Goal: Task Accomplishment & Management: Manage account settings

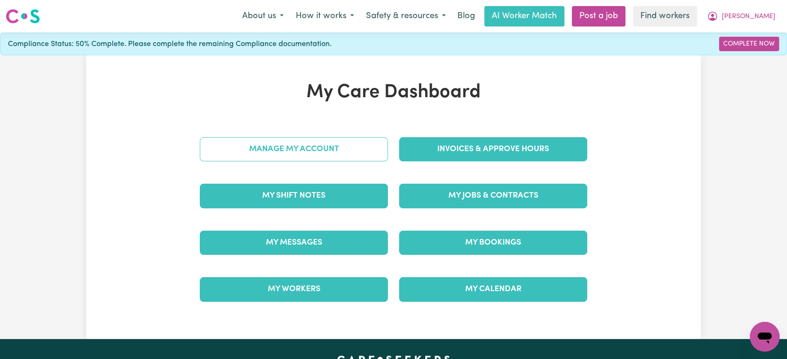
click at [361, 142] on link "Manage My Account" at bounding box center [294, 149] width 188 height 24
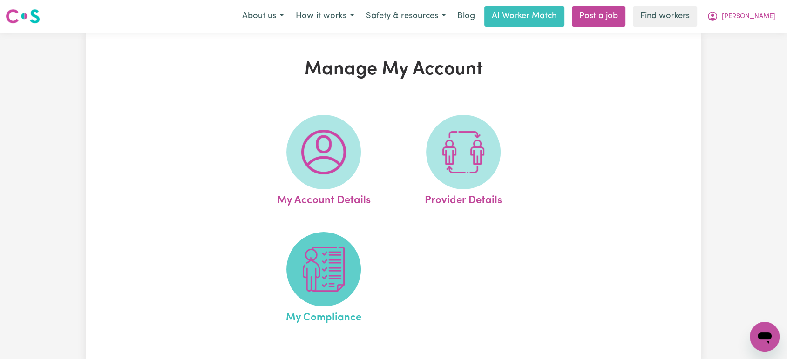
click at [329, 282] on img at bounding box center [323, 269] width 45 height 45
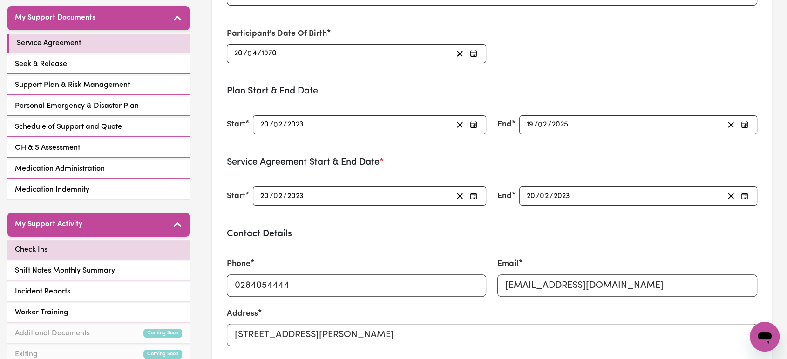
scroll to position [207, 0]
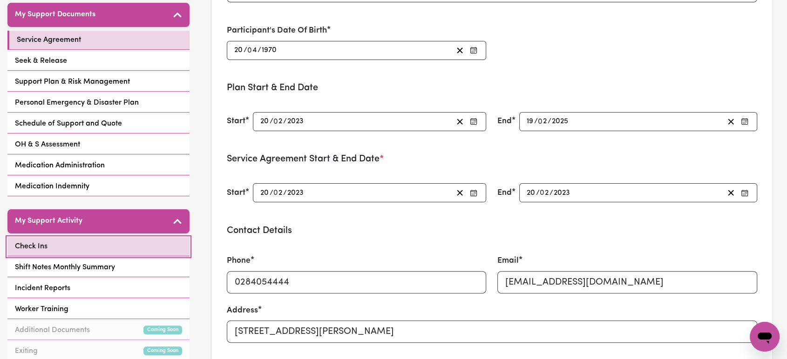
click at [119, 249] on link "Check Ins" at bounding box center [98, 246] width 182 height 19
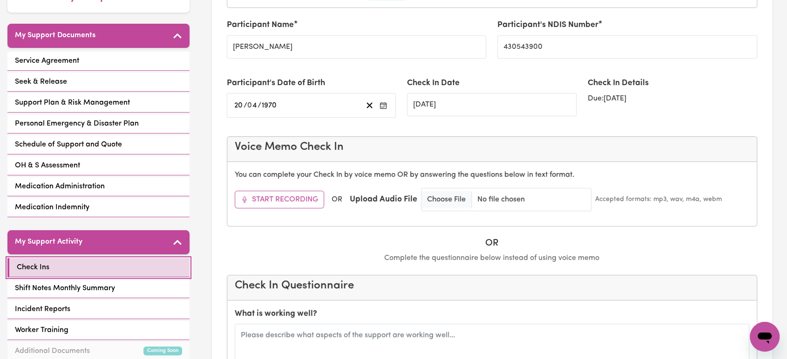
scroll to position [59, 0]
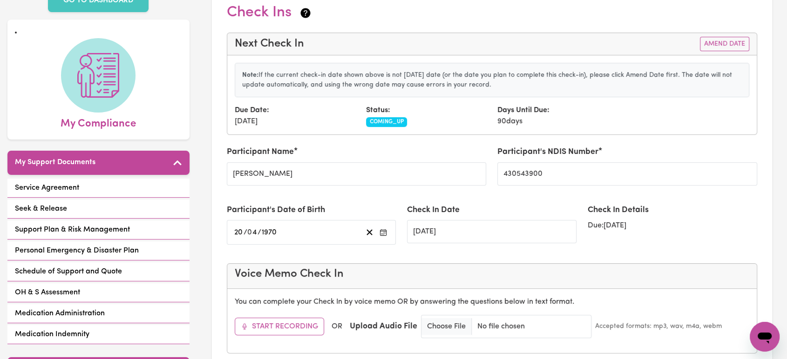
click at [727, 52] on div "Next Check In Amend Date" at bounding box center [492, 44] width 530 height 22
click at [724, 37] on button "Amend Date" at bounding box center [724, 44] width 49 height 14
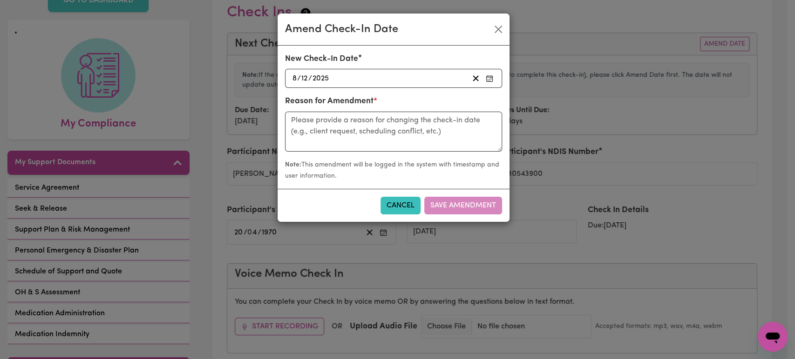
click at [400, 77] on div "[DATE] [DATE]" at bounding box center [379, 78] width 177 height 13
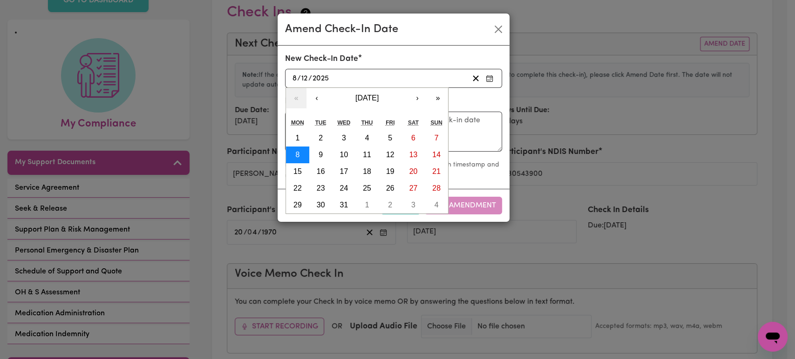
click at [296, 156] on abbr "8" at bounding box center [297, 155] width 4 height 8
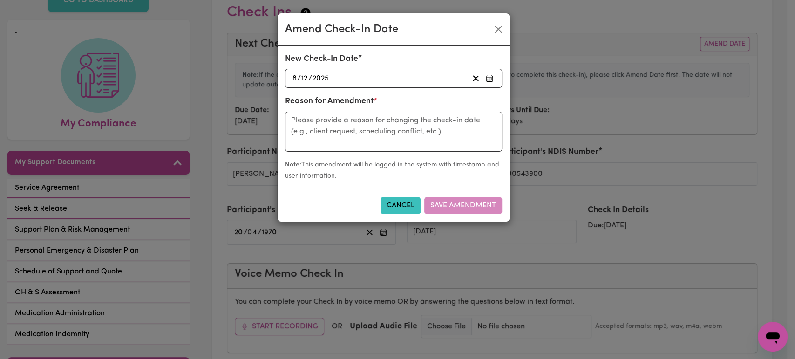
click at [361, 88] on div "New Check-In Date [DATE] [DATE] « ‹ [DATE] › » Mon Tue Wed Thu Fri Sat Sun 1 2 …" at bounding box center [393, 74] width 228 height 42
click at [485, 77] on icon "button" at bounding box center [488, 78] width 7 height 7
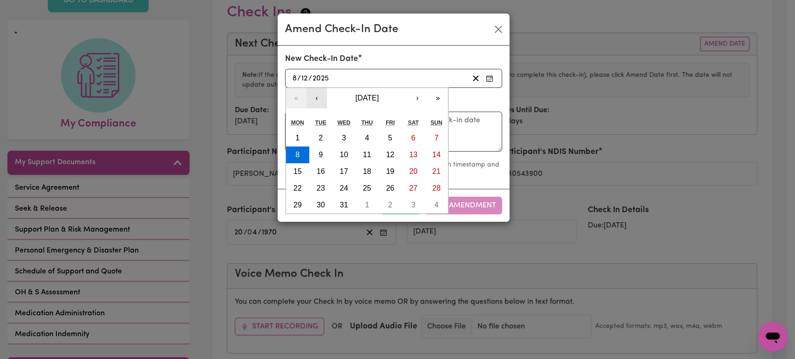
click at [315, 96] on button "‹" at bounding box center [316, 98] width 20 height 20
click at [319, 154] on abbr "9" at bounding box center [320, 155] width 4 height 8
type input "[DATE]"
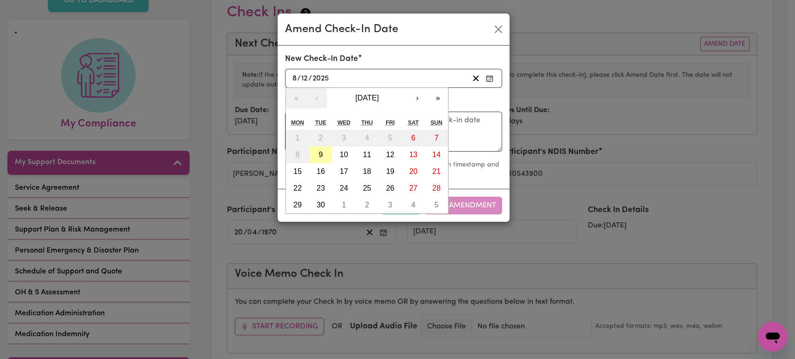
type input "9"
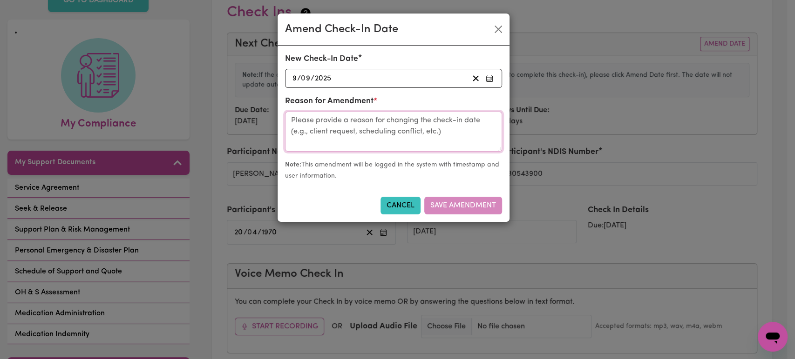
click at [335, 137] on textarea at bounding box center [393, 132] width 217 height 40
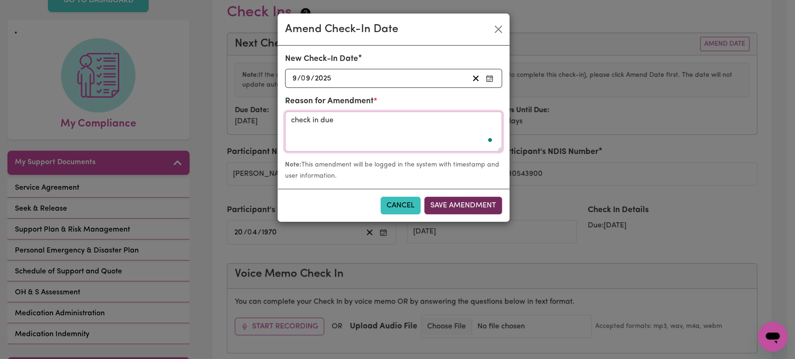
type textarea "check in due"
click at [491, 205] on button "Save Amendment" at bounding box center [463, 206] width 78 height 18
type input "[DATE]"
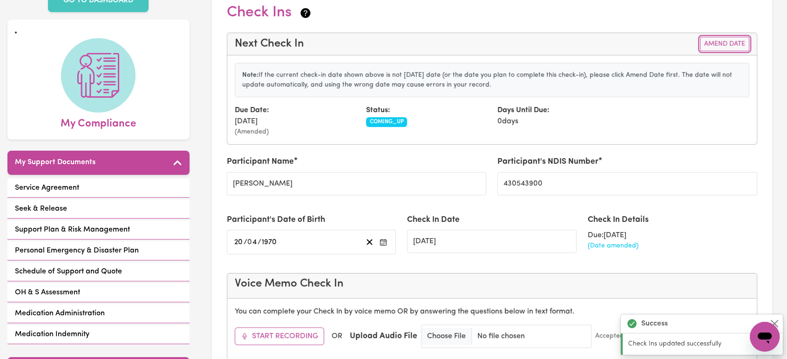
scroll to position [317, 0]
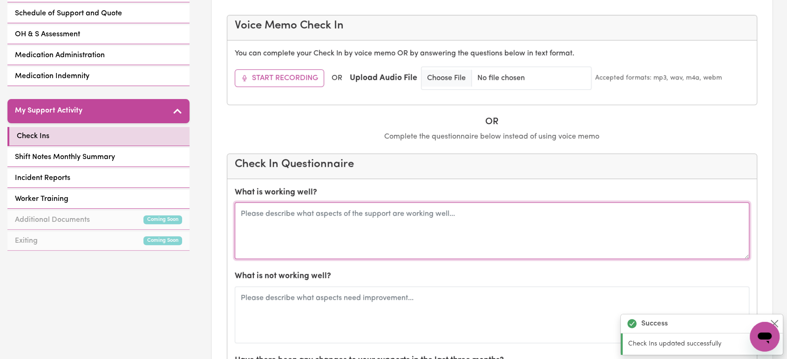
click at [357, 229] on textarea at bounding box center [492, 230] width 515 height 57
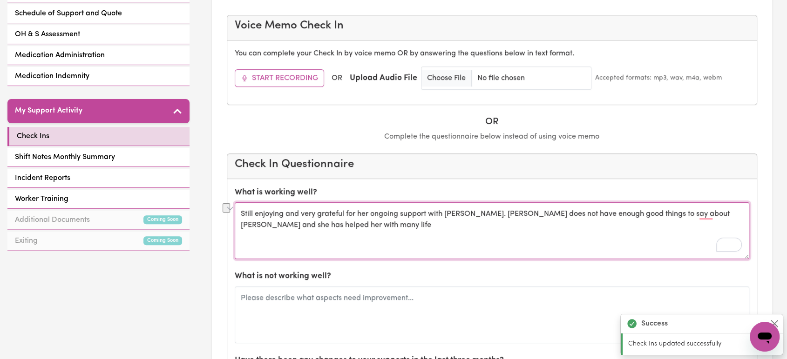
drag, startPoint x: 328, startPoint y: 229, endPoint x: 296, endPoint y: 227, distance: 32.2
click at [296, 227] on textarea "Still enjoying and very grateful for her ongoing support with [PERSON_NAME]. [P…" at bounding box center [492, 230] width 515 height 57
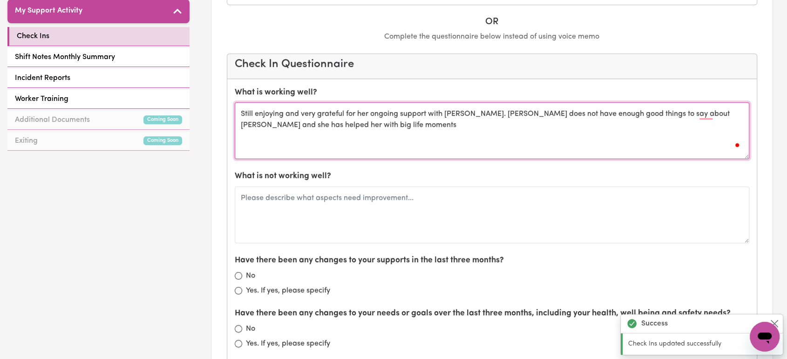
scroll to position [472, 0]
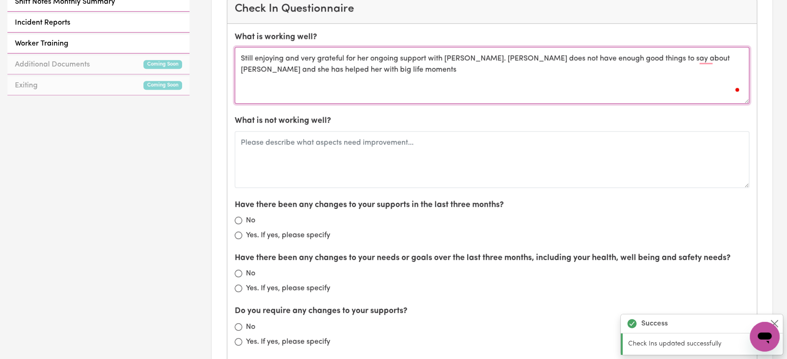
type textarea "Still enjoying and very grateful for her ongoing support with [PERSON_NAME]. [P…"
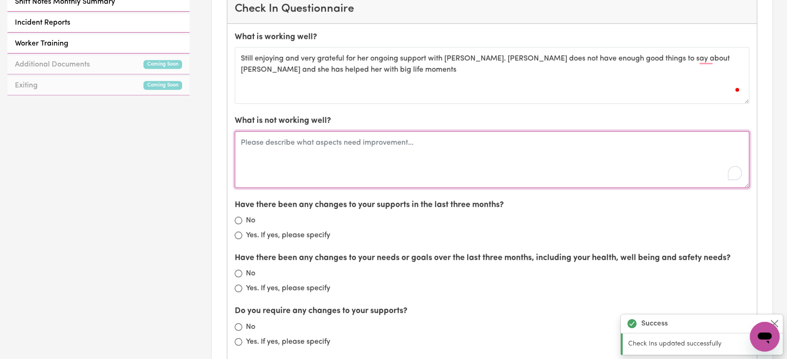
click at [333, 144] on textarea "To enrich screen reader interactions, please activate Accessibility in Grammarl…" at bounding box center [492, 159] width 515 height 57
type textarea "nil"
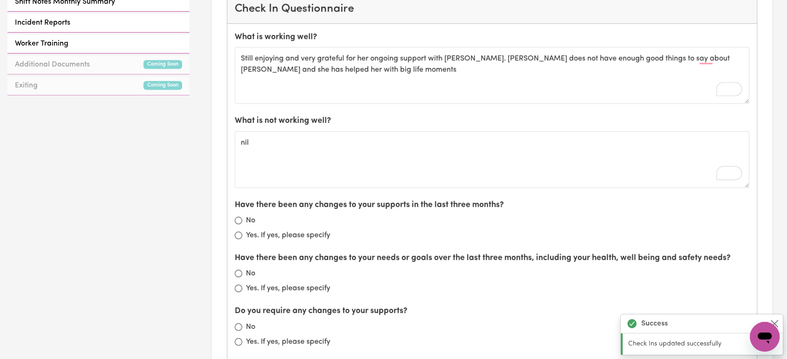
click at [251, 218] on label "No" at bounding box center [250, 220] width 9 height 11
click at [242, 218] on input "No" at bounding box center [238, 220] width 7 height 7
radio input "true"
click at [246, 270] on label "No" at bounding box center [250, 273] width 9 height 11
click at [242, 270] on input "No" at bounding box center [238, 273] width 7 height 7
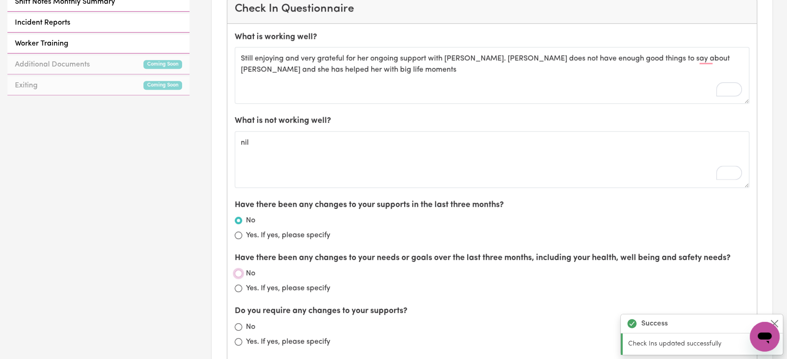
radio input "true"
click at [253, 328] on label "No" at bounding box center [250, 327] width 9 height 11
click at [242, 328] on input "No" at bounding box center [238, 327] width 7 height 7
radio input "true"
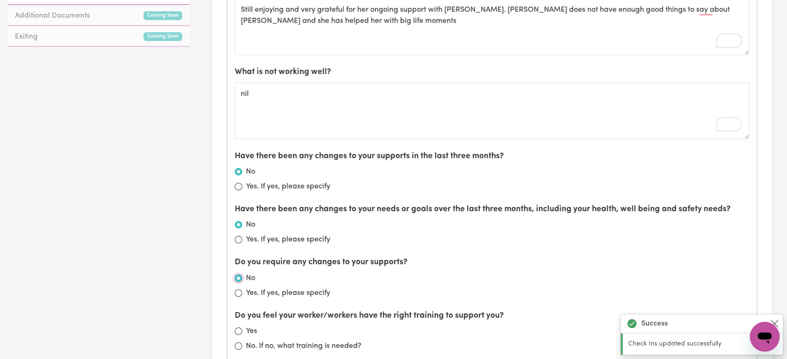
scroll to position [576, 0]
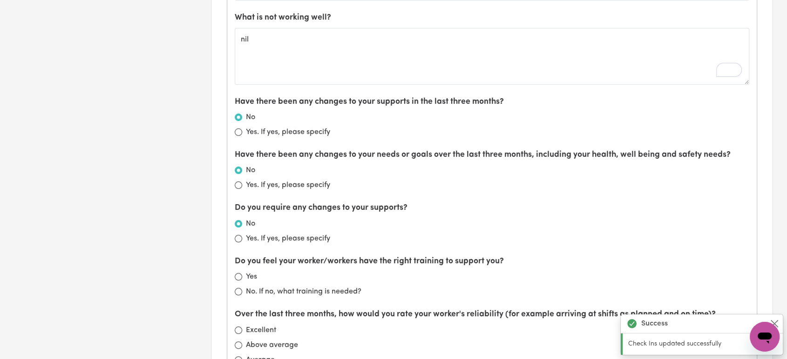
click at [242, 279] on div "Yes" at bounding box center [492, 276] width 515 height 11
click at [239, 278] on input "Yes" at bounding box center [238, 276] width 7 height 7
radio input "true"
click at [248, 130] on label "Yes. If yes, please specify" at bounding box center [288, 132] width 84 height 11
click at [242, 130] on input "Yes. If yes, please specify" at bounding box center [238, 131] width 7 height 7
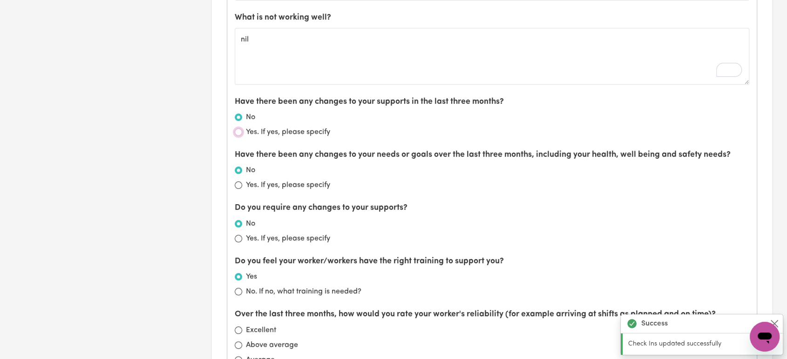
radio input "true"
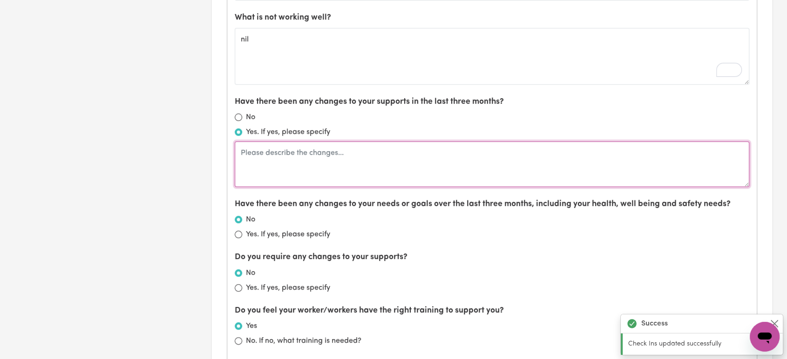
click at [275, 177] on textarea at bounding box center [492, 165] width 515 height 46
type textarea "No changed"
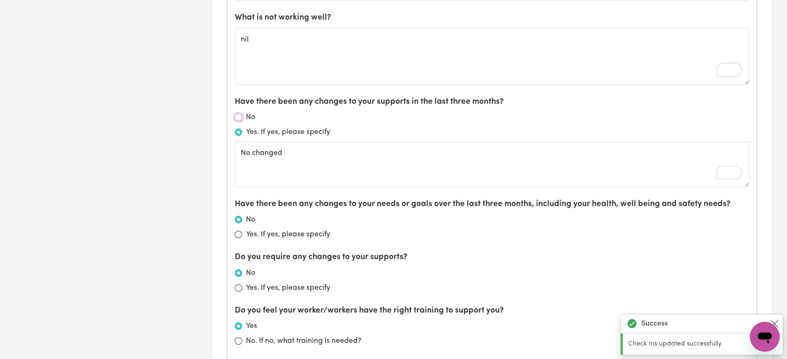
click at [239, 115] on input "No" at bounding box center [238, 117] width 7 height 7
radio input "true"
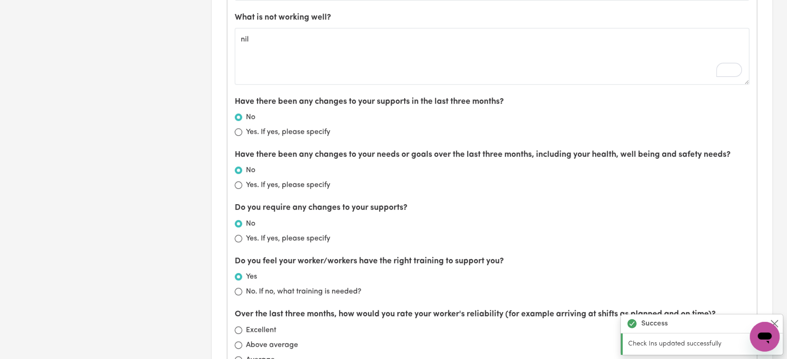
click at [250, 183] on label "Yes. If yes, please specify" at bounding box center [288, 185] width 84 height 11
click at [242, 183] on input "Yes. If yes, please specify" at bounding box center [238, 185] width 7 height 7
radio input "true"
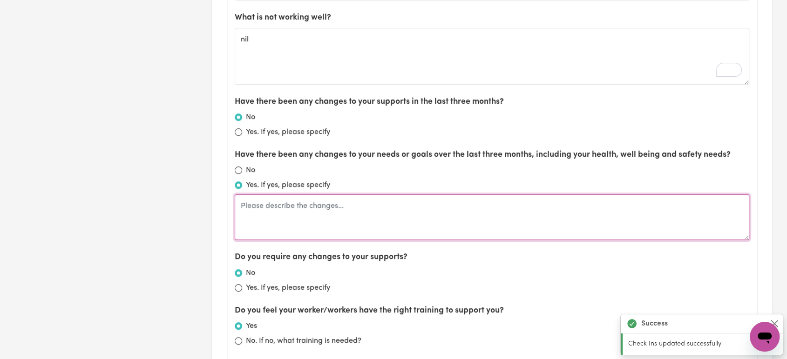
click at [253, 208] on textarea at bounding box center [492, 218] width 515 height 46
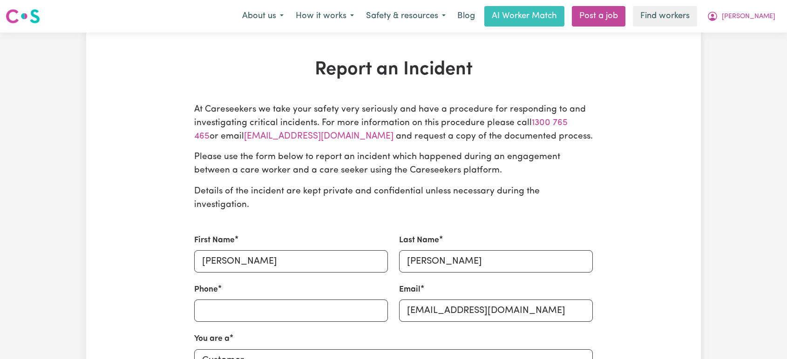
select select "care seeker"
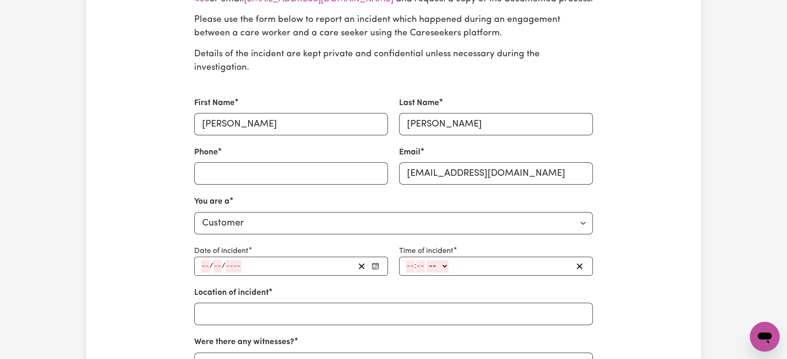
scroll to position [52, 0]
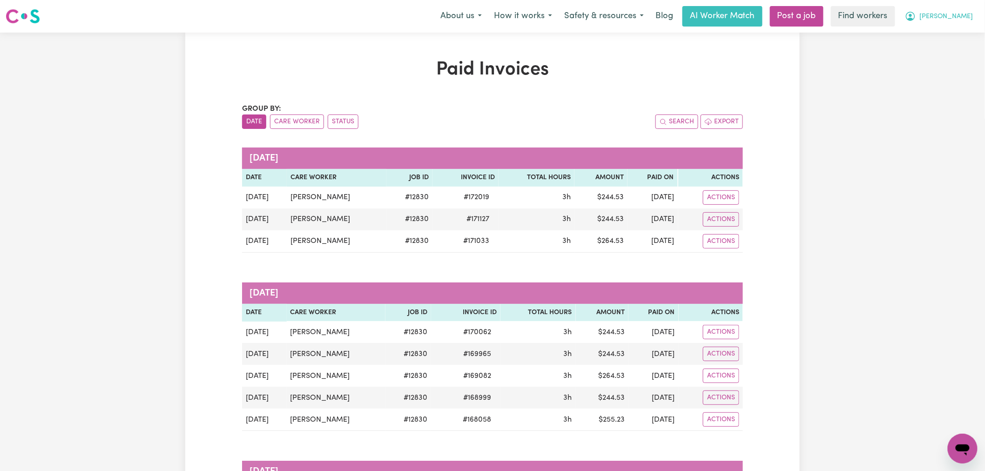
click at [964, 20] on span "Cecilia" at bounding box center [947, 17] width 54 height 10
click at [950, 59] on link "Logout" at bounding box center [942, 54] width 74 height 18
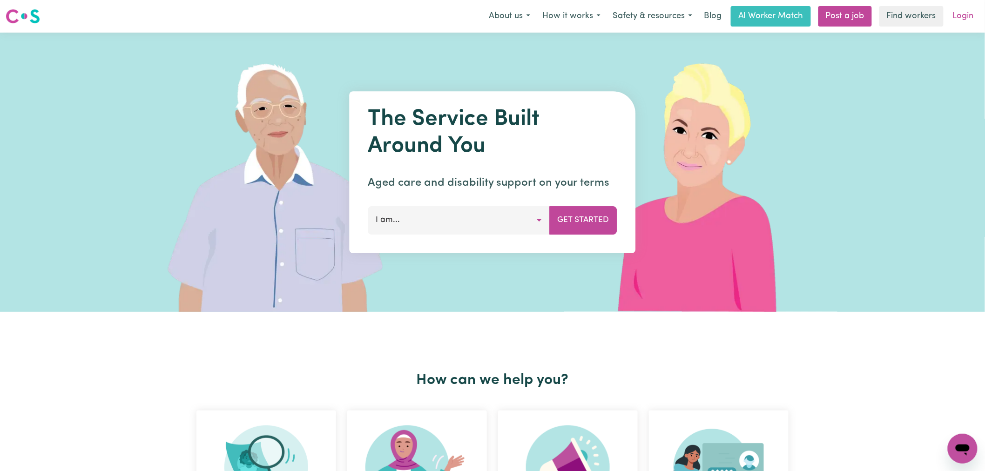
click at [963, 16] on link "Login" at bounding box center [963, 16] width 32 height 20
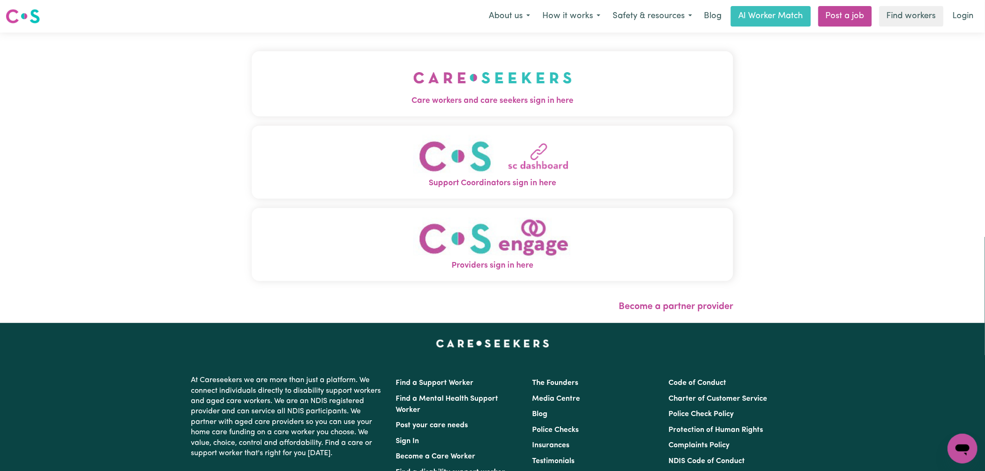
click at [348, 104] on span "Care workers and care seekers sign in here" at bounding box center [492, 101] width 481 height 12
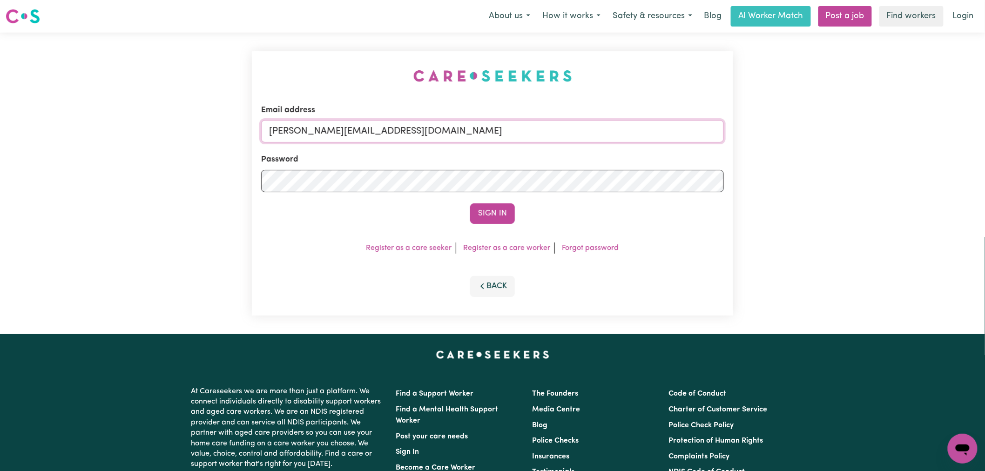
click at [395, 129] on input "lindsay@careseekers.com.au" at bounding box center [492, 131] width 463 height 22
drag, startPoint x: 519, startPoint y: 122, endPoint x: 314, endPoint y: 120, distance: 204.8
click at [314, 120] on input "superuser~amauryc@vivaldi.net" at bounding box center [492, 131] width 463 height 22
type input "superuser~amauryc@vivaldi.net"
click at [519, 215] on div "Sign In" at bounding box center [492, 213] width 463 height 20
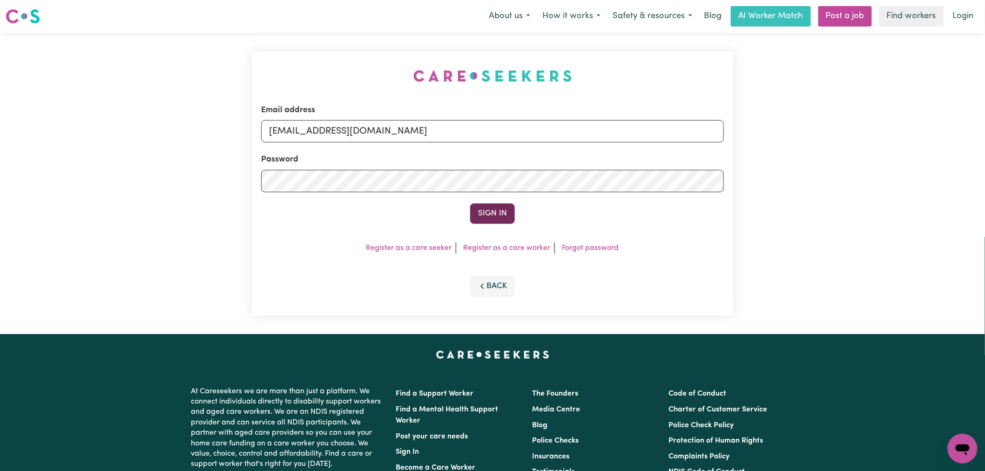
click at [501, 215] on button "Sign In" at bounding box center [492, 213] width 45 height 20
